Goal: Information Seeking & Learning: Learn about a topic

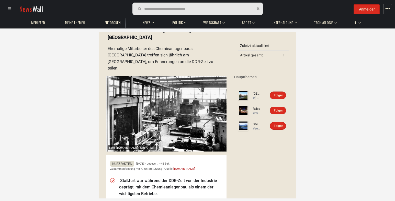
scroll to position [51, 0]
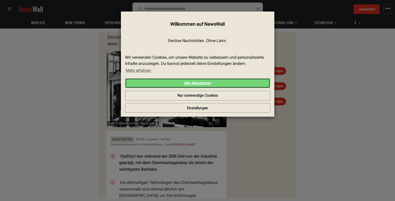
click at [195, 84] on link "Alle Akzeptieren" at bounding box center [197, 83] width 145 height 10
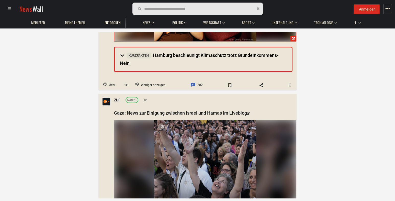
scroll to position [563, 0]
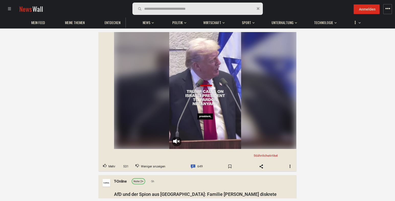
drag, startPoint x: 133, startPoint y: 110, endPoint x: 132, endPoint y: 103, distance: 6.9
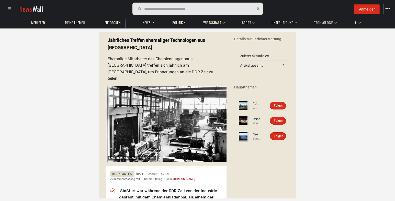
scroll to position [26, 0]
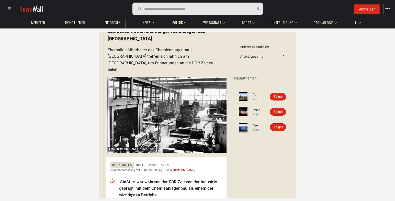
click at [244, 128] on img at bounding box center [243, 127] width 10 height 10
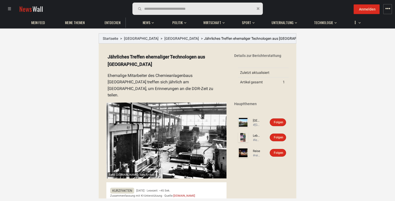
click at [238, 123] on img at bounding box center [243, 122] width 10 height 10
